Goal: Find specific page/section: Find specific page/section

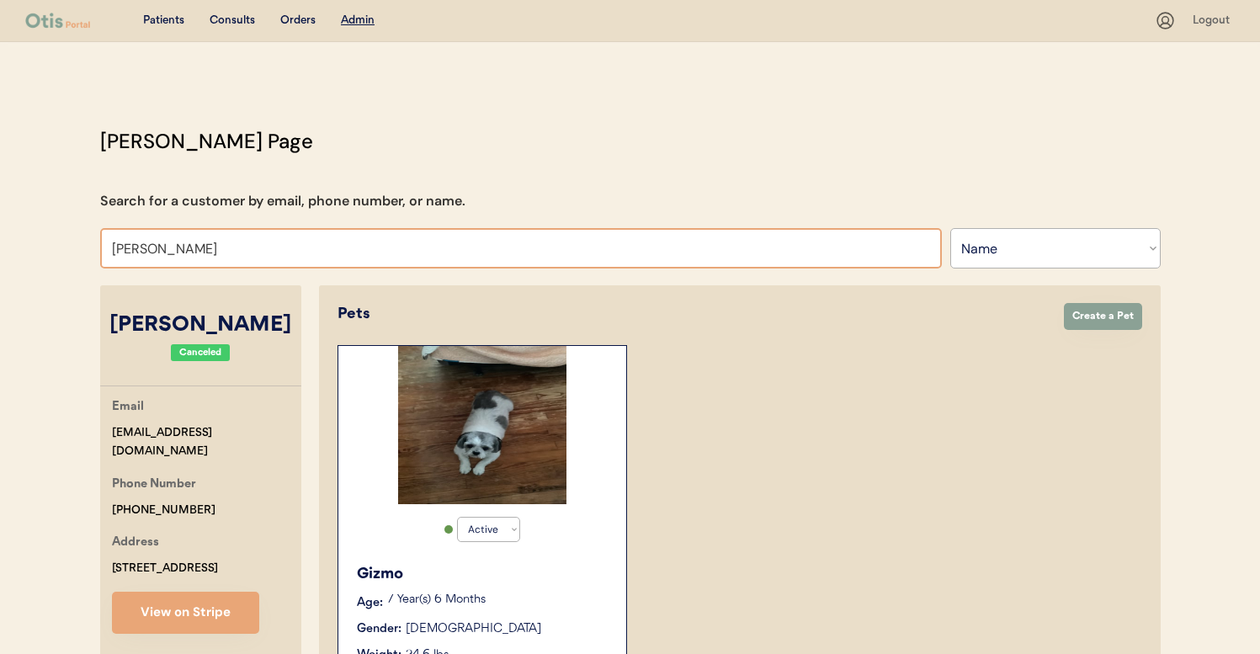
select select ""Name""
select select "true"
click at [261, 245] on input "Karen Maga" at bounding box center [521, 248] width 842 height 40
type input "josh rand"
type input "josh randolph"
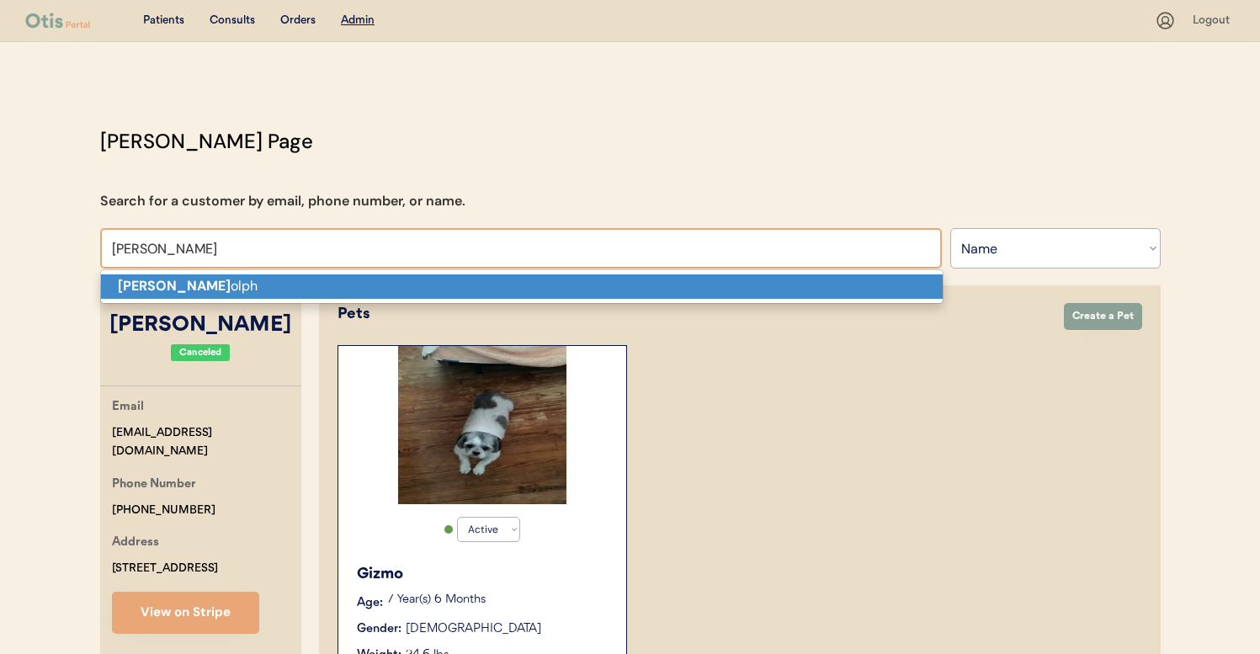
click at [258, 284] on p "Josh Rand olph" at bounding box center [522, 286] width 842 height 24
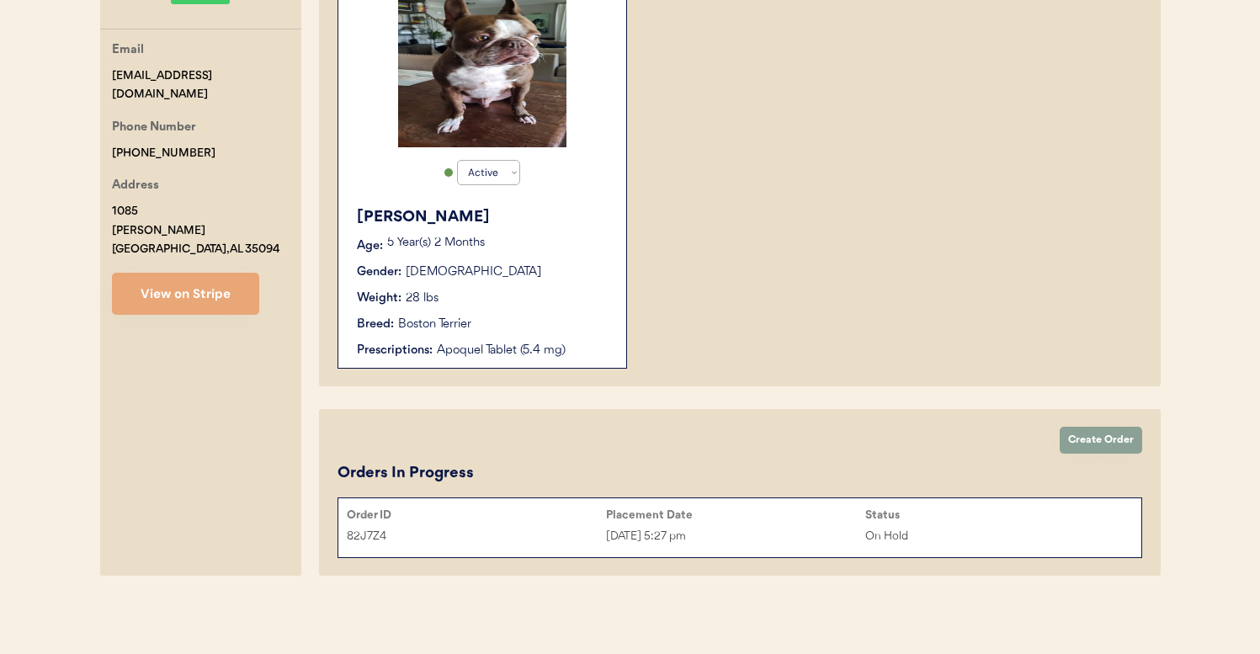
scroll to position [357, 0]
type input "[PERSON_NAME]"
click at [606, 548] on div "82J7Z4 Aug 21, 2025 5:27 pm On Hold" at bounding box center [739, 535] width 803 height 25
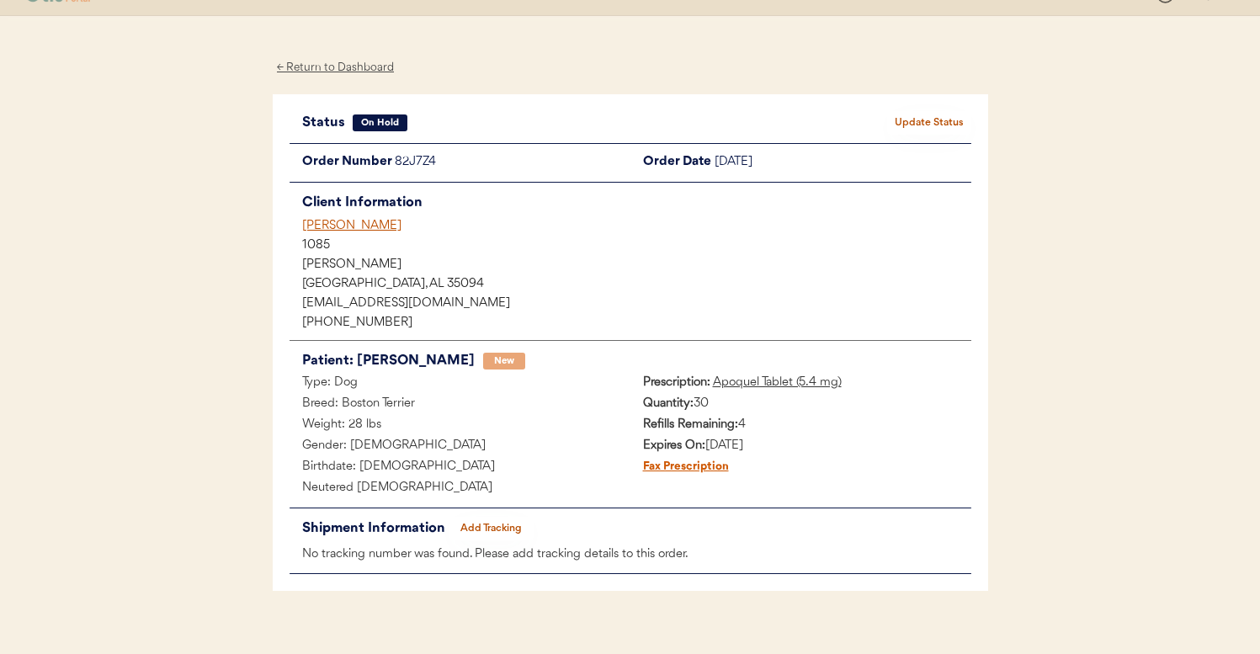
scroll to position [47, 0]
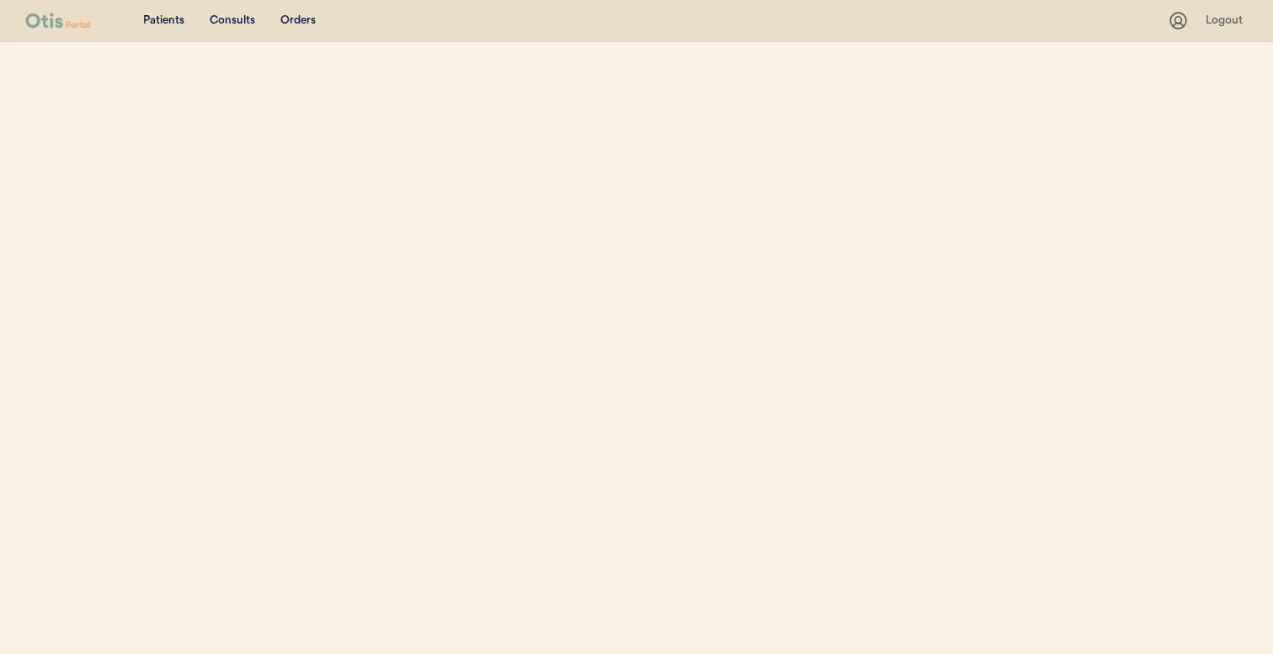
select select ""Name""
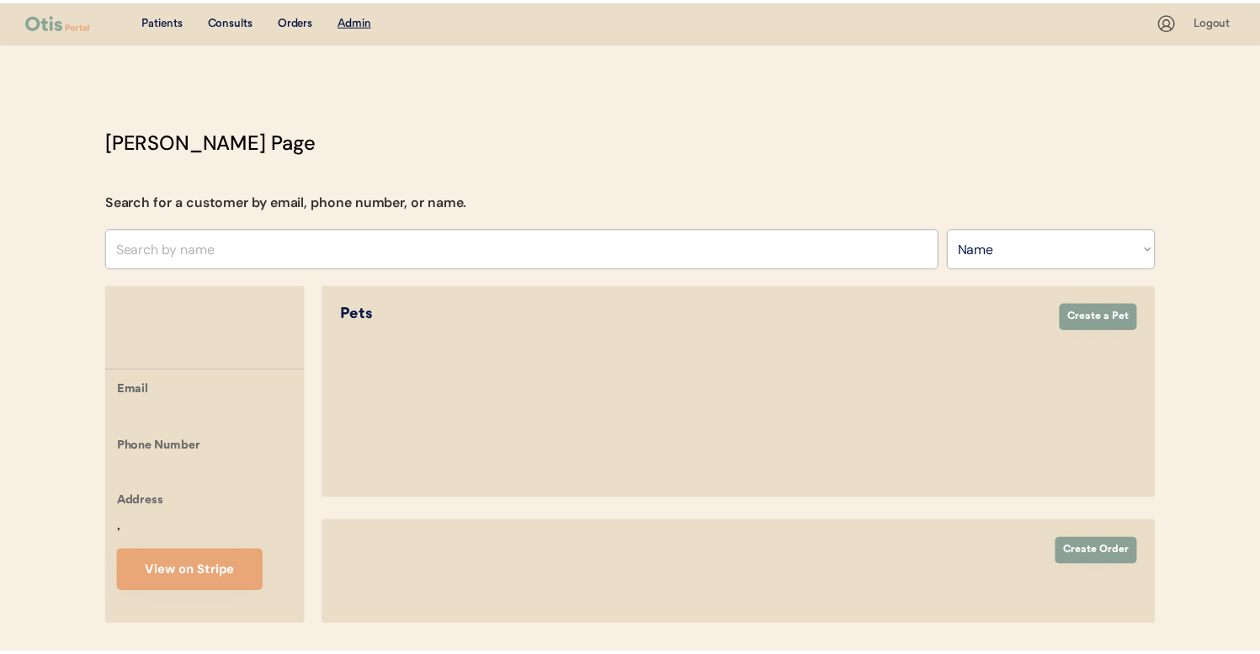
scroll to position [272, 0]
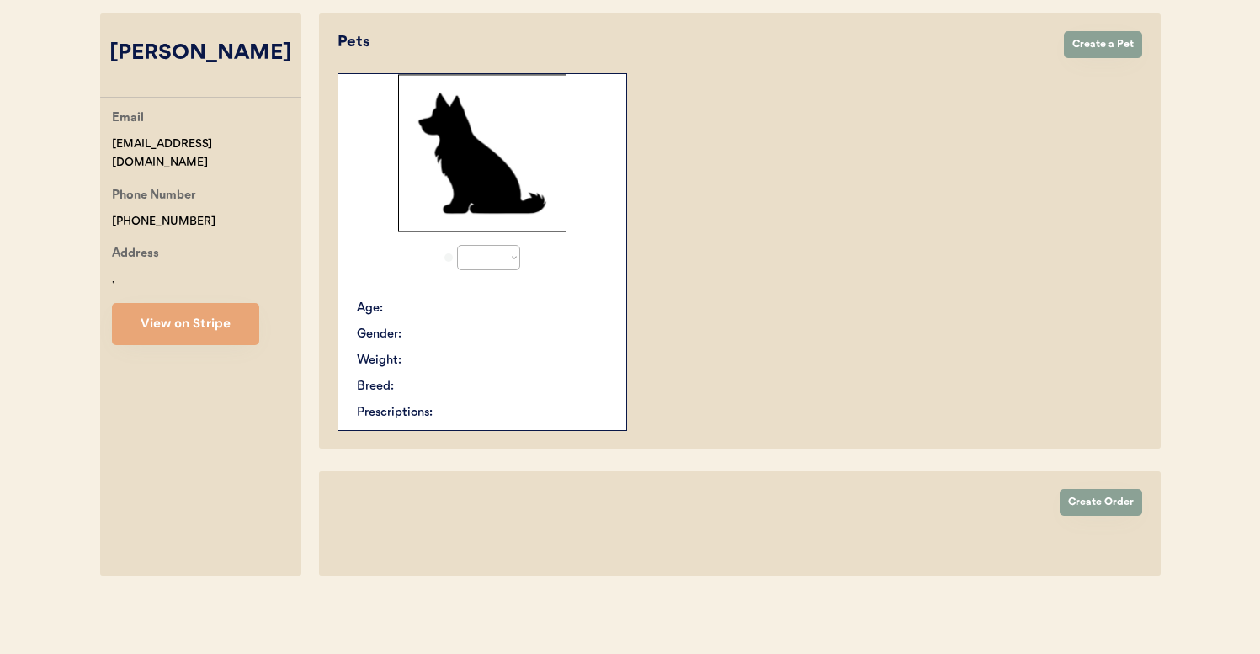
select select "true"
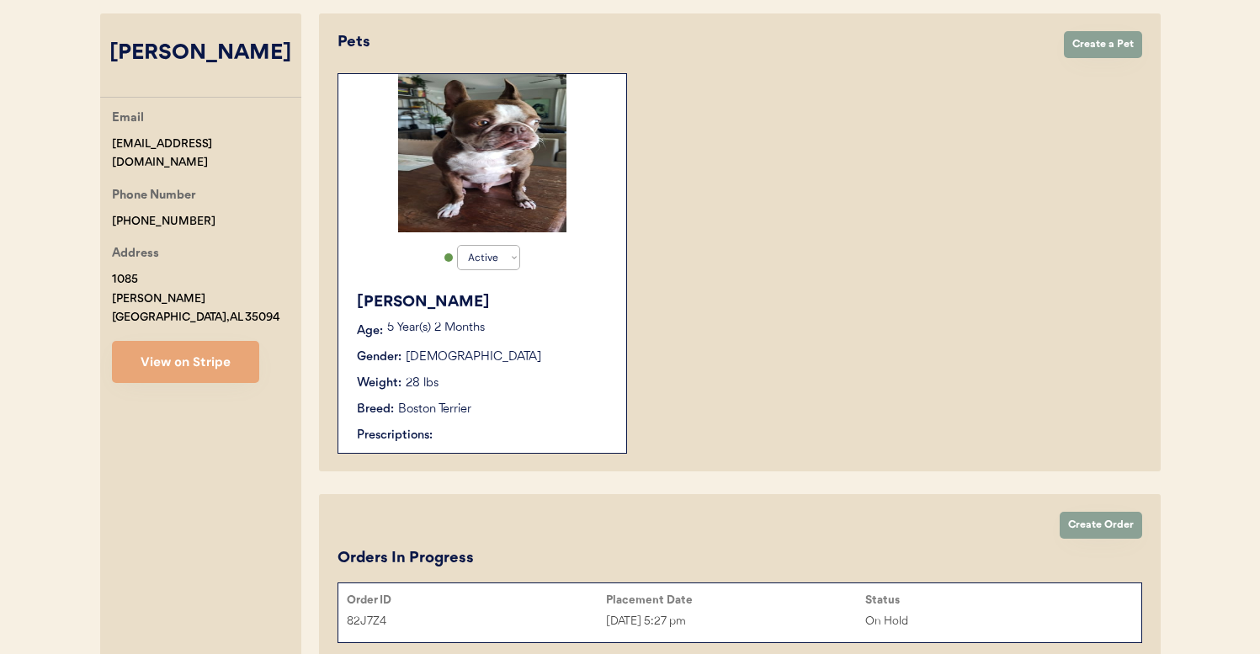
scroll to position [357, 0]
